Goal: Task Accomplishment & Management: Use online tool/utility

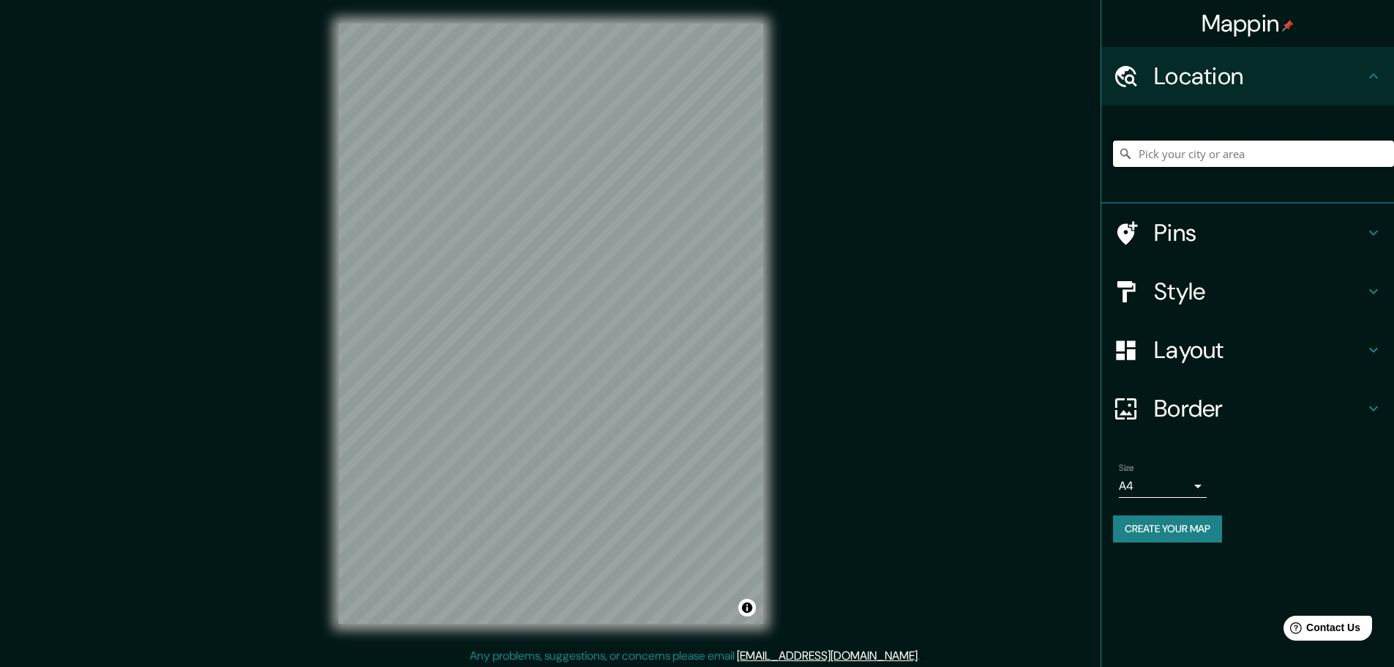
click at [1208, 153] on input "Pick your city or area" at bounding box center [1253, 153] width 281 height 26
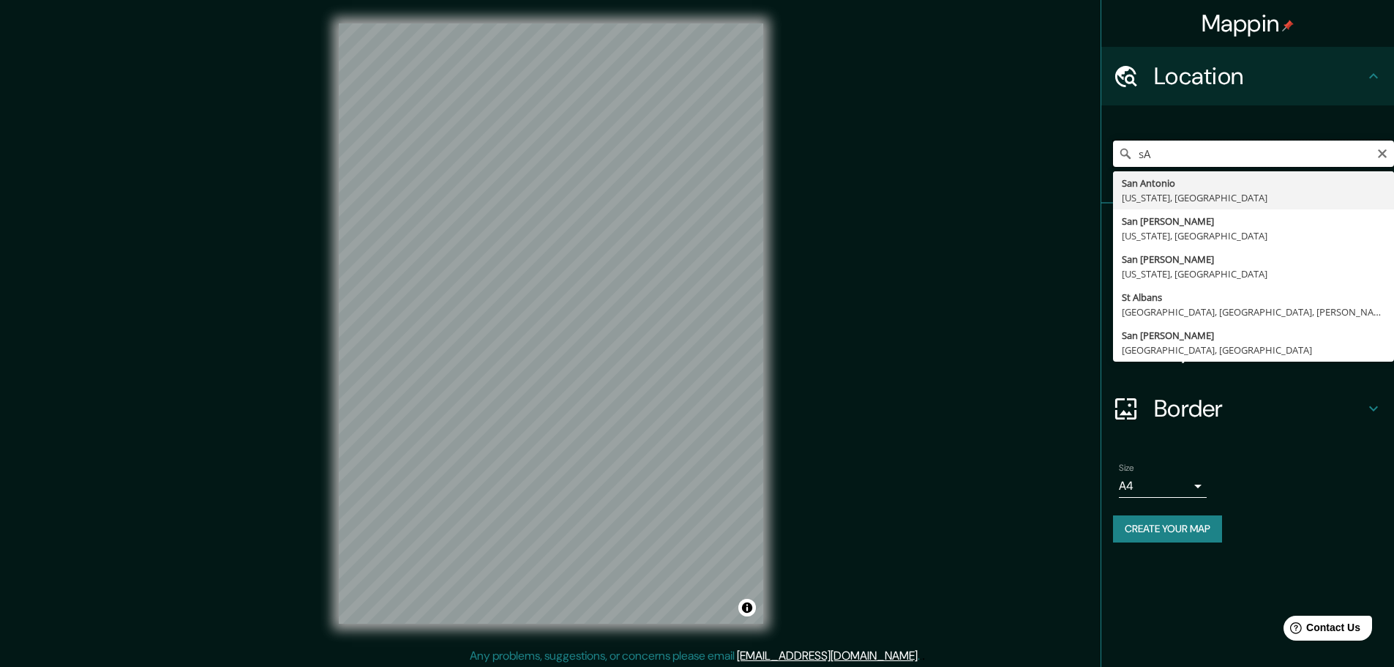
type input "s"
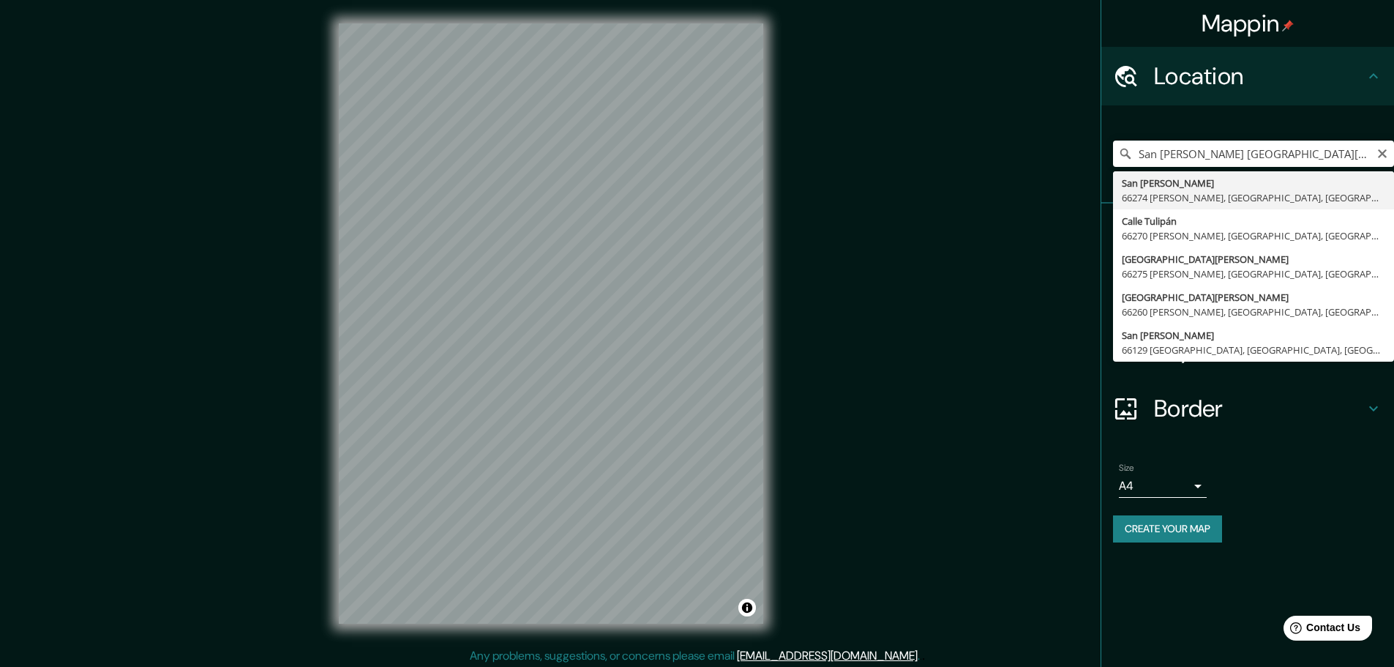
type input "[GEOGRAPHIC_DATA][PERSON_NAME], [GEOGRAPHIC_DATA][PERSON_NAME], [GEOGRAPHIC_DAT…"
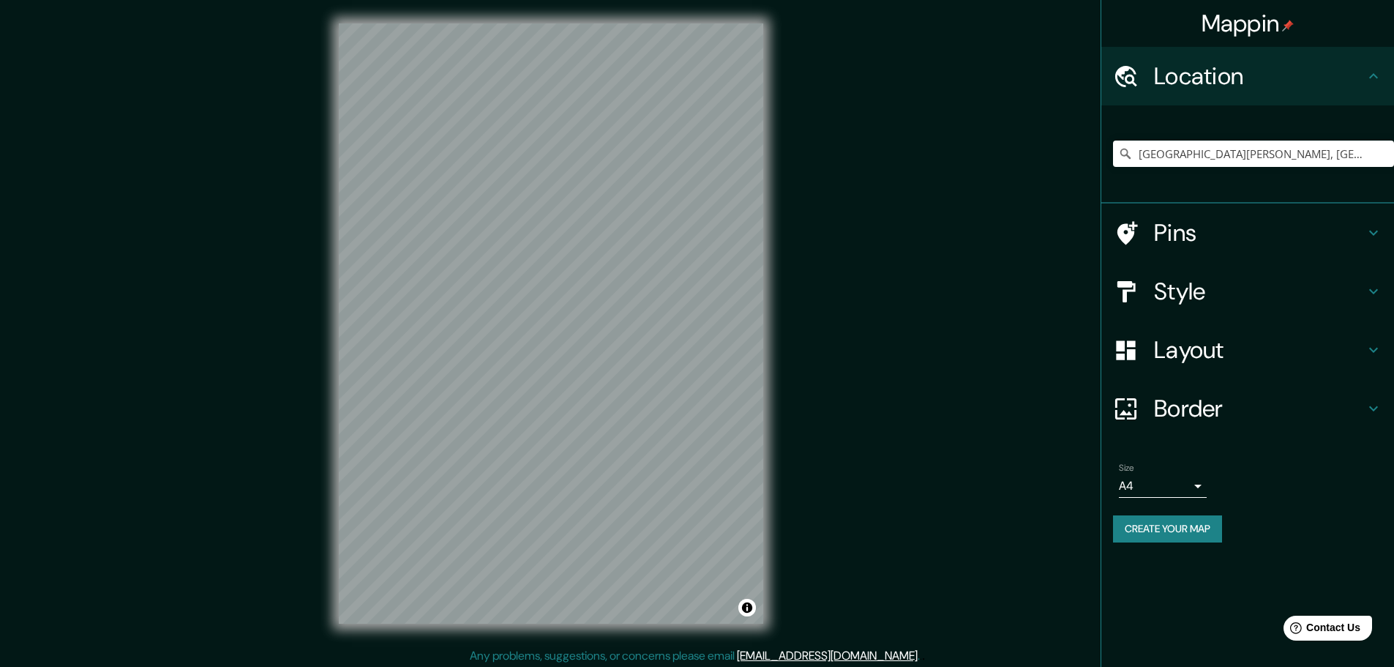
drag, startPoint x: 1222, startPoint y: 340, endPoint x: 1256, endPoint y: 391, distance: 61.3
click at [1223, 340] on h4 "Layout" at bounding box center [1259, 349] width 211 height 29
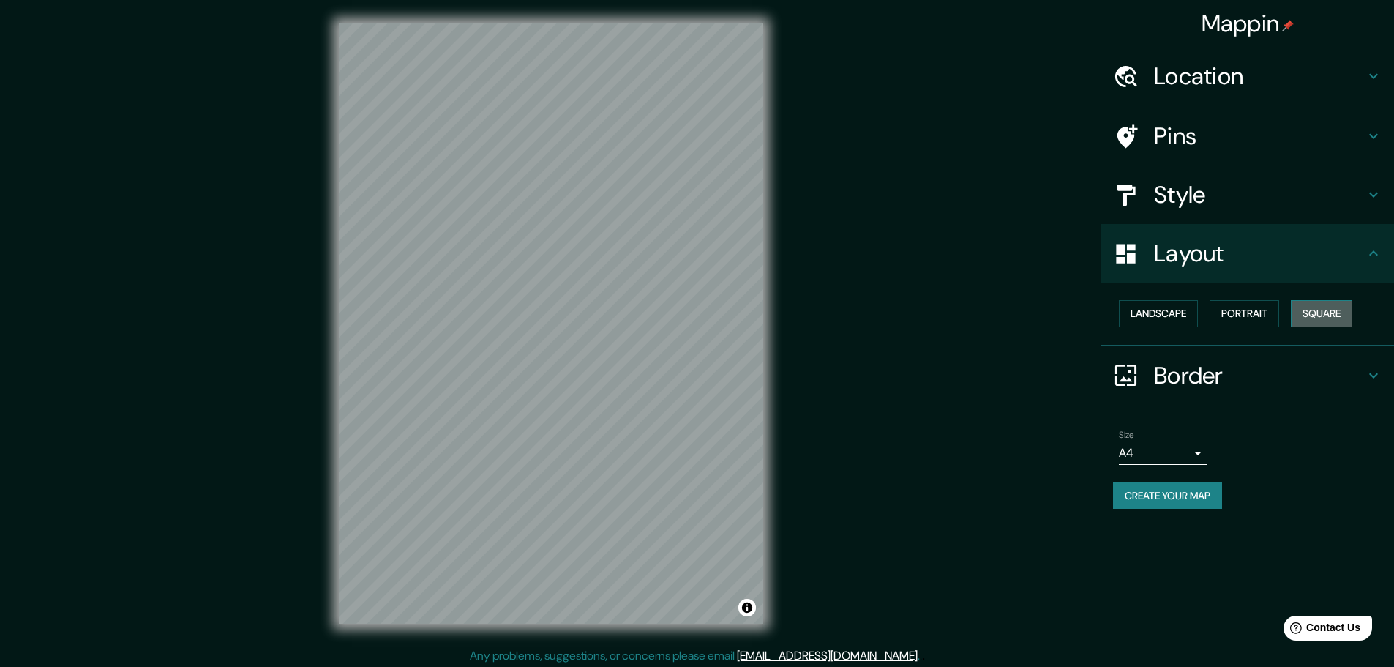
click at [1341, 318] on button "Square" at bounding box center [1321, 313] width 61 height 27
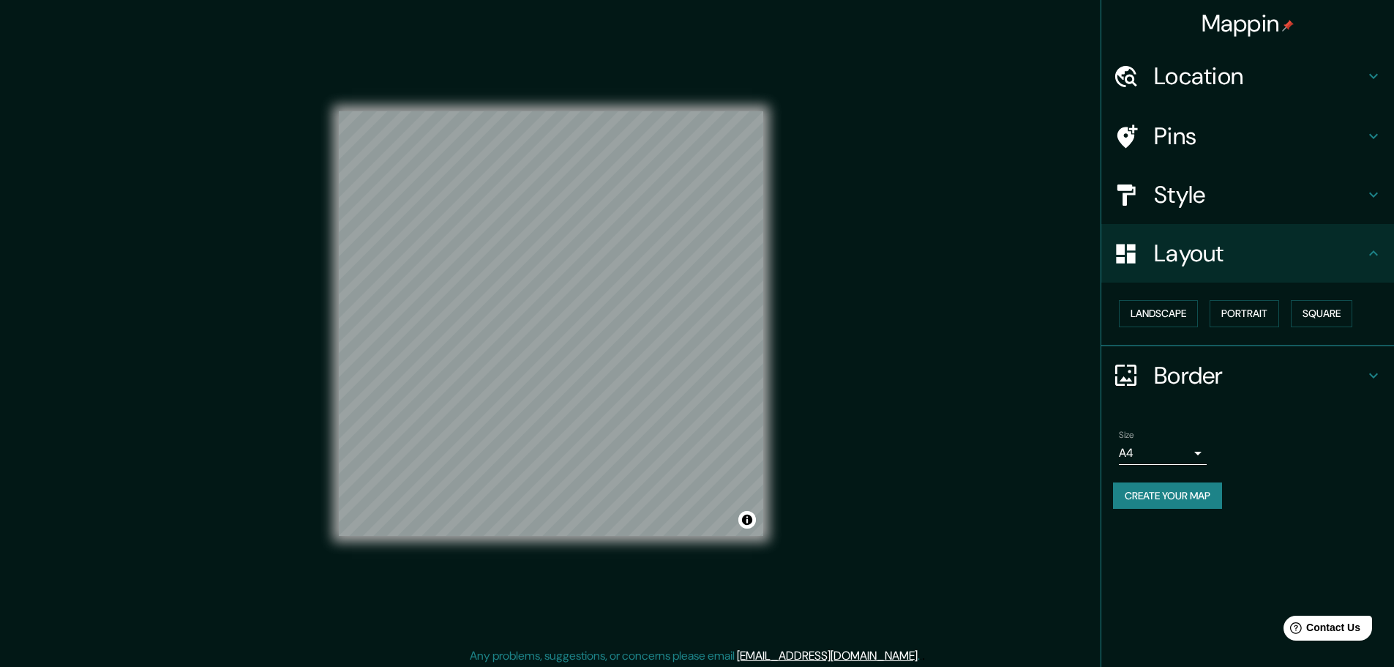
click at [1349, 65] on h4 "Location" at bounding box center [1259, 75] width 211 height 29
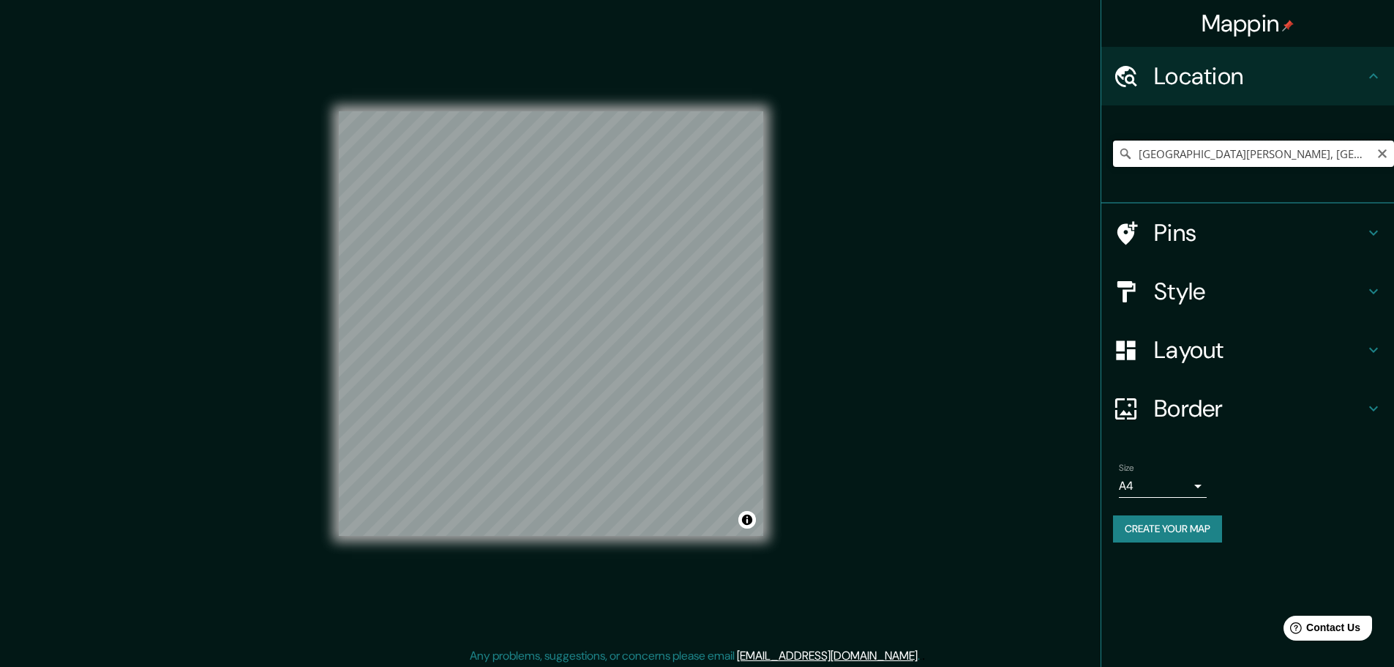
click at [1371, 151] on input "[GEOGRAPHIC_DATA][PERSON_NAME], [GEOGRAPHIC_DATA][PERSON_NAME], [GEOGRAPHIC_DAT…" at bounding box center [1253, 153] width 281 height 26
drag, startPoint x: 1388, startPoint y: 147, endPoint x: 1382, endPoint y: 156, distance: 10.6
click at [1386, 149] on div "[GEOGRAPHIC_DATA][PERSON_NAME], [GEOGRAPHIC_DATA][PERSON_NAME], [GEOGRAPHIC_DAT…" at bounding box center [1253, 153] width 281 height 26
click at [1382, 157] on icon "Clear" at bounding box center [1382, 154] width 12 height 12
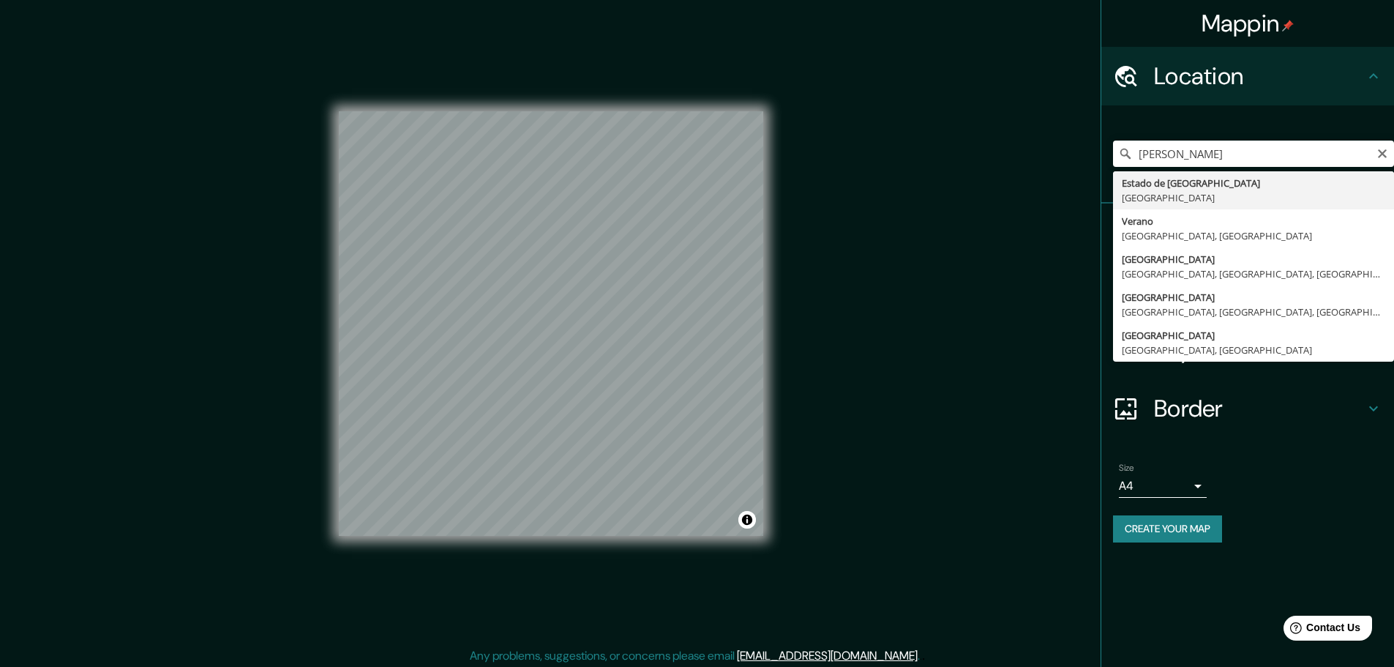
type input "[GEOGRAPHIC_DATA], [GEOGRAPHIC_DATA]"
